Goal: Communication & Community: Connect with others

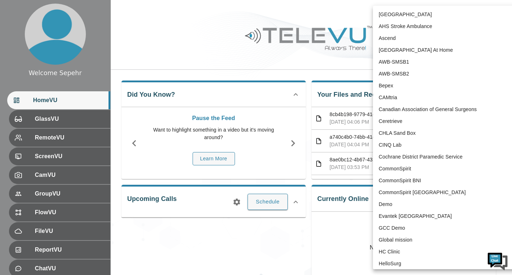
click at [421, 19] on body "Welcome Sepehr HomeVU GlassVU RemoteVU ScreenVU CamVU GroupVU FlowVU FileVU Rep…" at bounding box center [256, 239] width 512 height 478
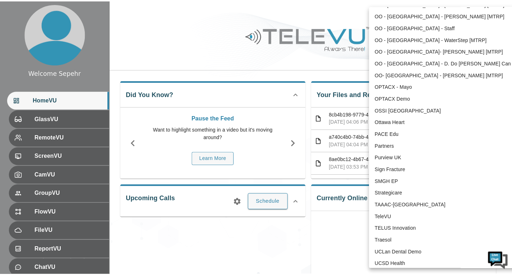
scroll to position [1484, 0]
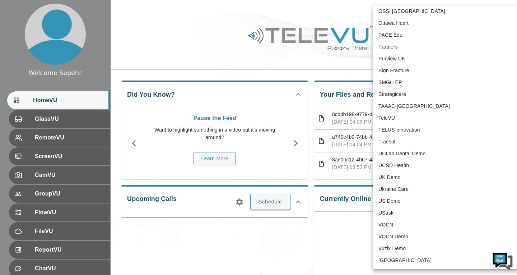
click at [389, 120] on li "TeleVU" at bounding box center [447, 118] width 149 height 12
type input "1"
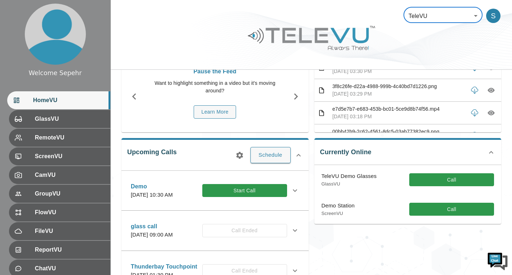
scroll to position [72, 0]
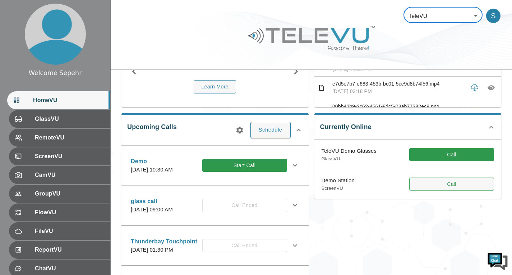
click at [423, 186] on button "Call" at bounding box center [451, 183] width 85 height 13
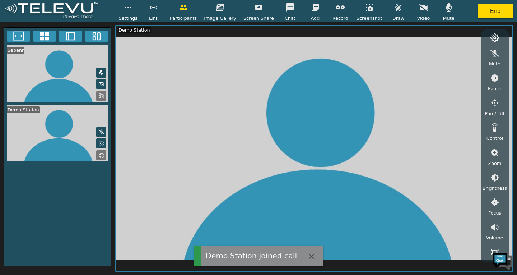
click at [440, 7] on button "button" at bounding box center [449, 7] width 18 height 14
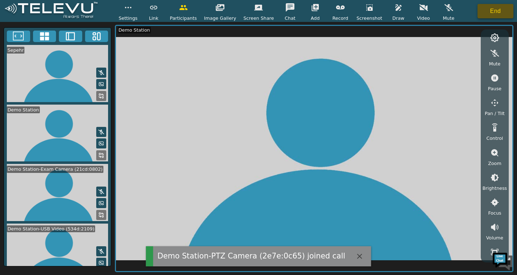
click at [498, 16] on button "End" at bounding box center [496, 11] width 36 height 14
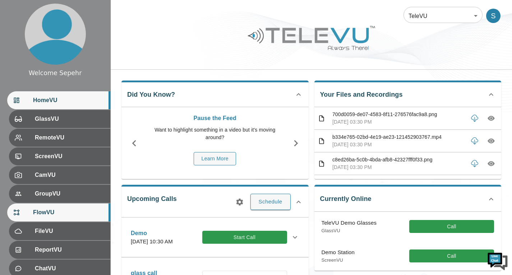
scroll to position [99, 0]
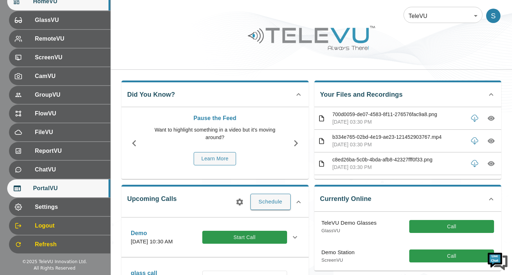
click at [57, 194] on div "PortalVU" at bounding box center [58, 188] width 103 height 18
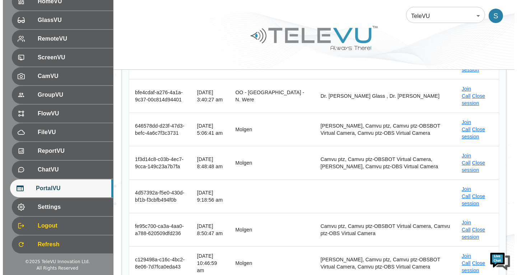
scroll to position [237, 0]
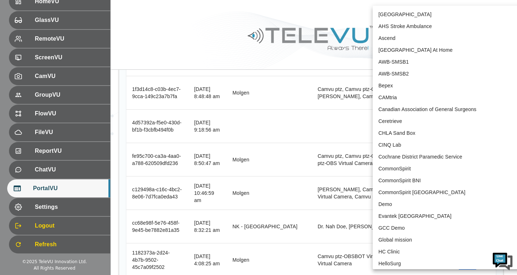
click at [427, 13] on body "Welcome Sepehr HomeVU GlassVU RemoteVU ScreenVU CamVU GroupVU FlowVU FileVU Rep…" at bounding box center [258, 130] width 517 height 735
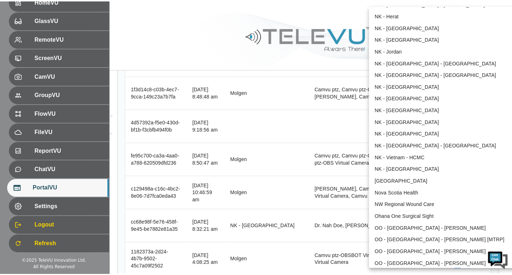
scroll to position [515, 0]
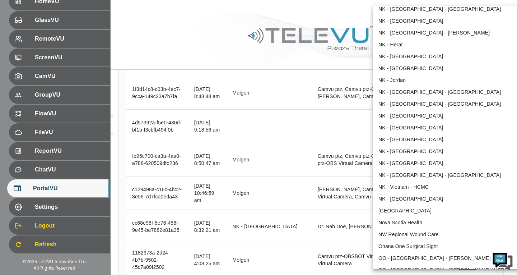
click at [409, 111] on li "NK - [GEOGRAPHIC_DATA]" at bounding box center [447, 116] width 149 height 12
type input "192"
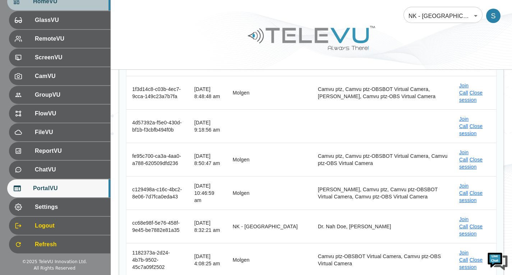
click at [81, 6] on div "HomeVU" at bounding box center [58, 1] width 103 height 18
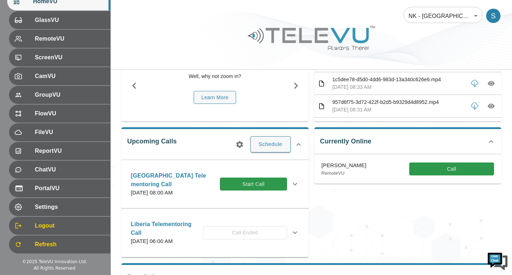
scroll to position [72, 0]
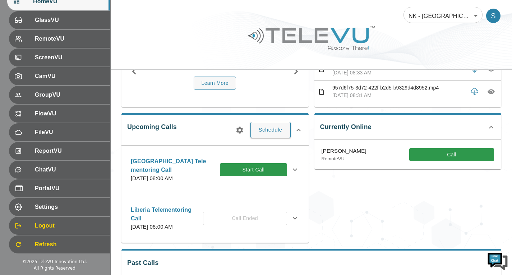
click at [296, 167] on icon at bounding box center [294, 169] width 9 height 9
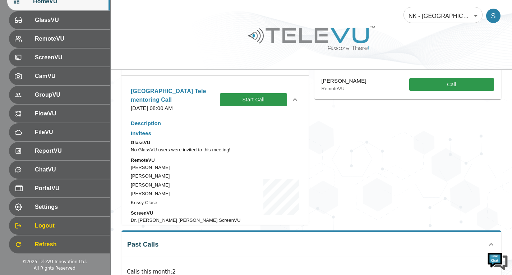
scroll to position [108, 0]
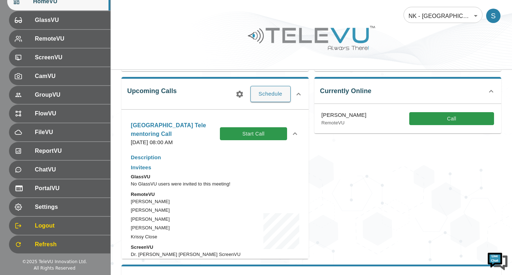
click at [300, 94] on icon at bounding box center [298, 94] width 9 height 9
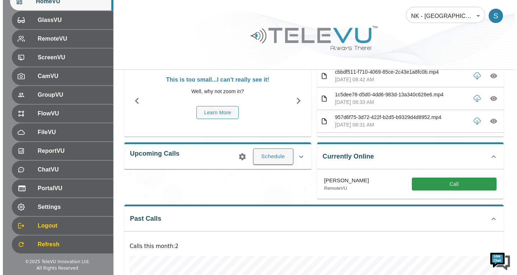
scroll to position [17, 0]
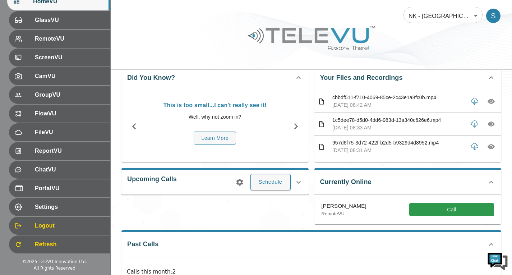
click at [434, 19] on body "Welcome Sepehr HomeVU GlassVU RemoteVU ScreenVU CamVU GroupVU FlowVU FileVU Rep…" at bounding box center [256, 200] width 512 height 435
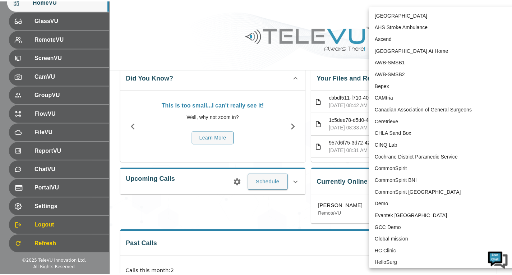
scroll to position [493, 0]
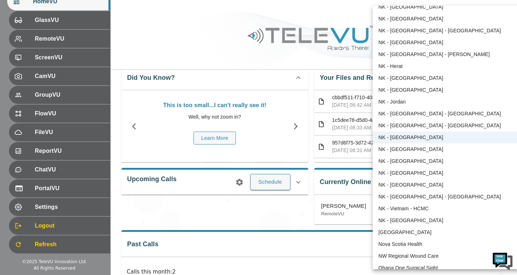
click at [299, 219] on div at bounding box center [258, 137] width 517 height 275
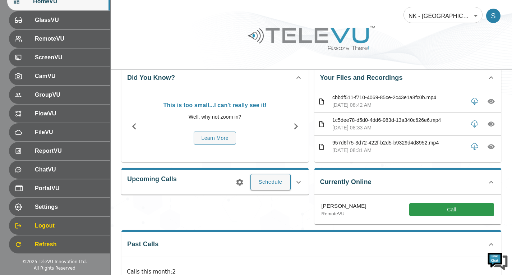
click at [296, 181] on icon at bounding box center [298, 182] width 9 height 9
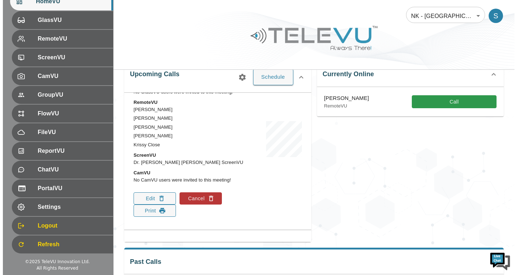
scroll to position [39, 0]
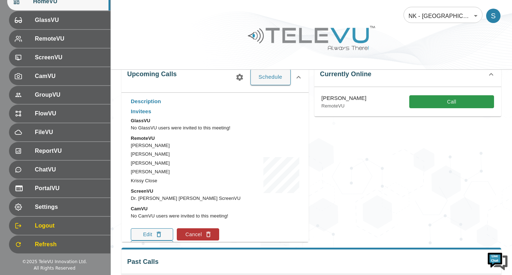
click at [440, 13] on body "Welcome Sepehr HomeVU GlassVU RemoteVU ScreenVU CamVU GroupVU FlowVU FileVU Rep…" at bounding box center [256, 155] width 512 height 560
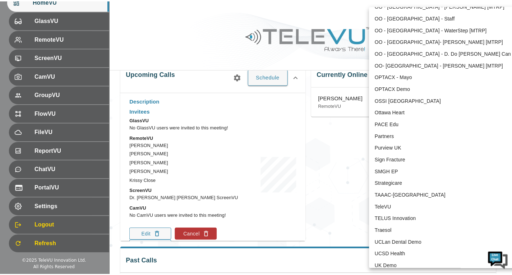
scroll to position [1484, 0]
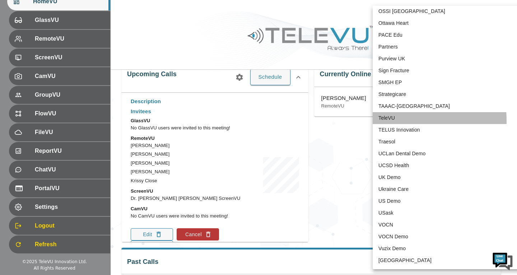
click at [382, 121] on li "TeleVU" at bounding box center [447, 118] width 149 height 12
type input "1"
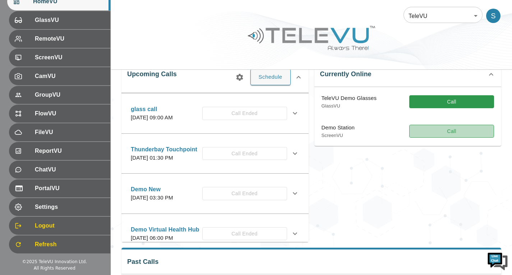
click at [431, 131] on button "Call" at bounding box center [451, 131] width 85 height 13
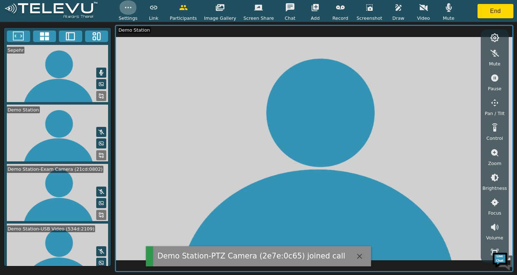
click at [137, 13] on button "button" at bounding box center [128, 7] width 18 height 14
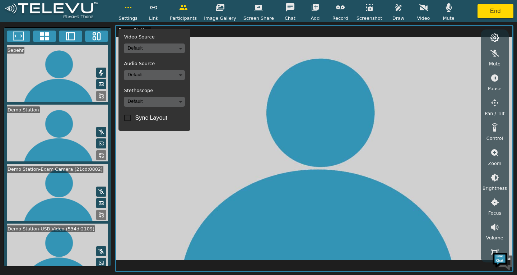
click at [154, 76] on body "Demo Station-PTZ Camera (2e7e:0c65) joined call Settings Video Source Default A…" at bounding box center [258, 137] width 517 height 275
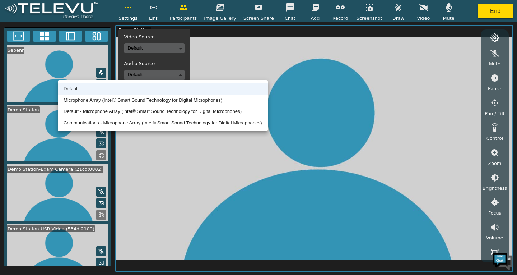
click at [492, 12] on div at bounding box center [258, 137] width 517 height 275
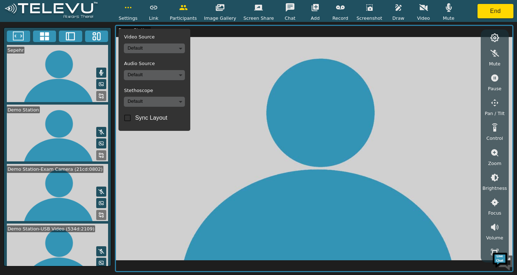
click at [492, 12] on button "End" at bounding box center [496, 11] width 36 height 14
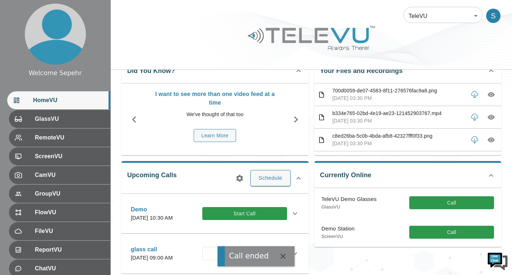
scroll to position [36, 0]
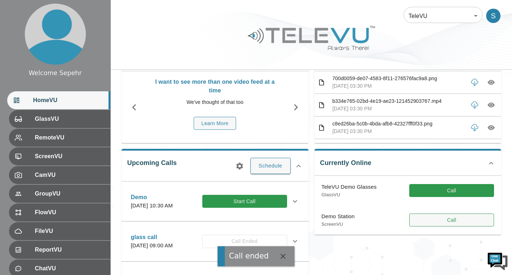
click at [415, 217] on button "Call" at bounding box center [451, 219] width 85 height 13
